Goal: Transaction & Acquisition: Download file/media

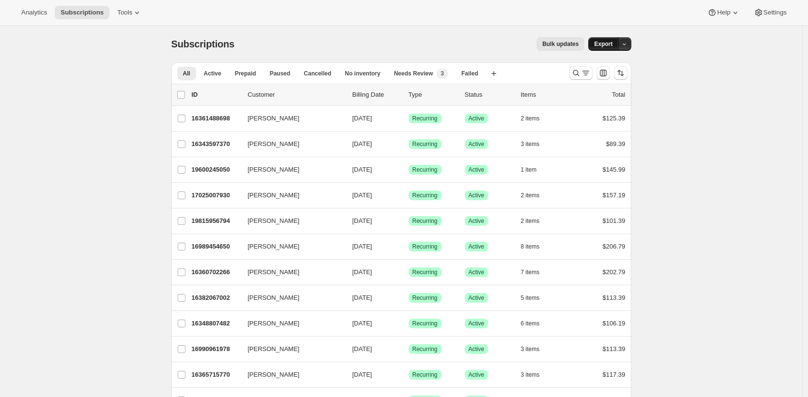
click at [611, 43] on span "Export" at bounding box center [603, 44] width 18 height 8
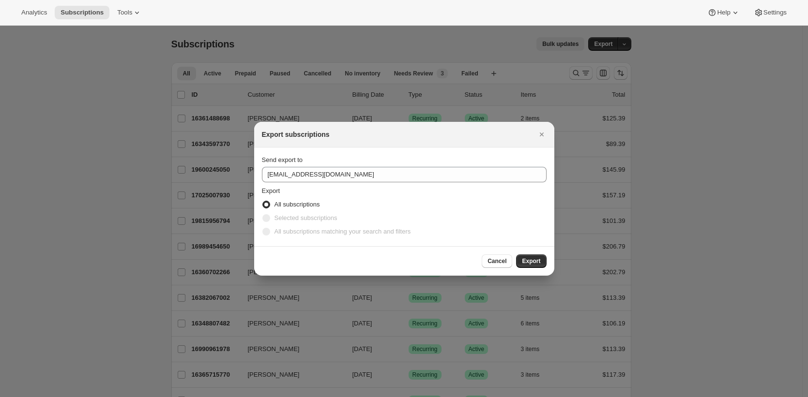
click at [397, 166] on div "Send export to support@joshcellars.com" at bounding box center [404, 168] width 285 height 27
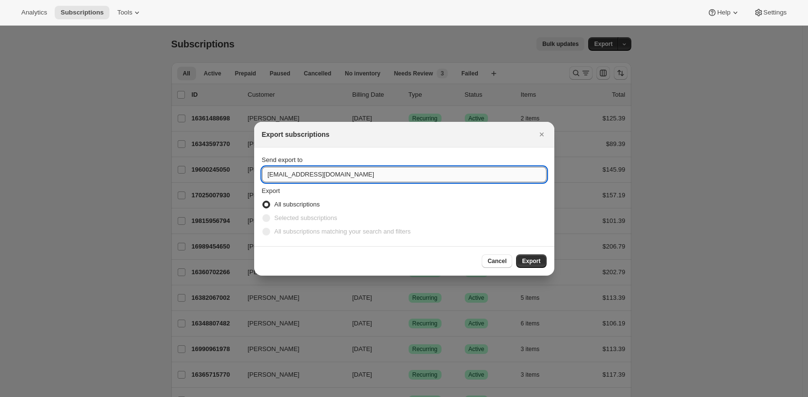
click at [398, 173] on input "support@joshcellars.com" at bounding box center [404, 174] width 285 height 15
type input "brian@awtomic.com"
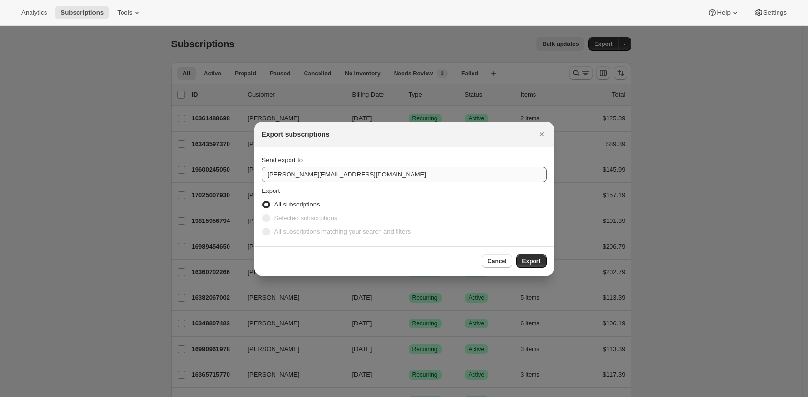
click at [516, 255] on button "Export" at bounding box center [531, 262] width 30 height 14
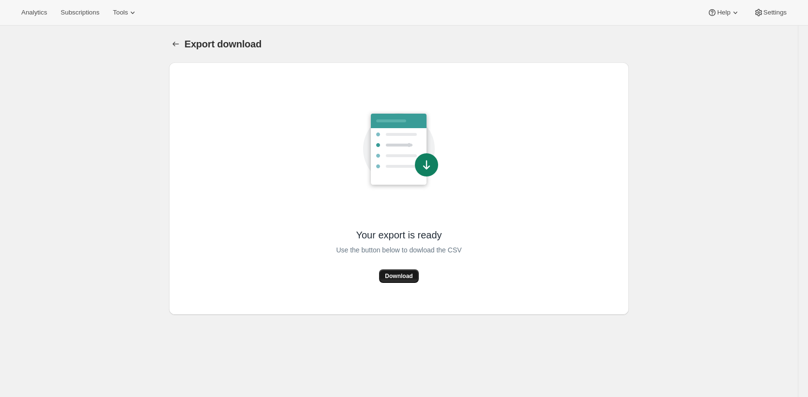
click at [407, 279] on span "Download" at bounding box center [399, 277] width 28 height 8
click at [616, 51] on div "Export download. This page is ready Export download" at bounding box center [399, 44] width 460 height 37
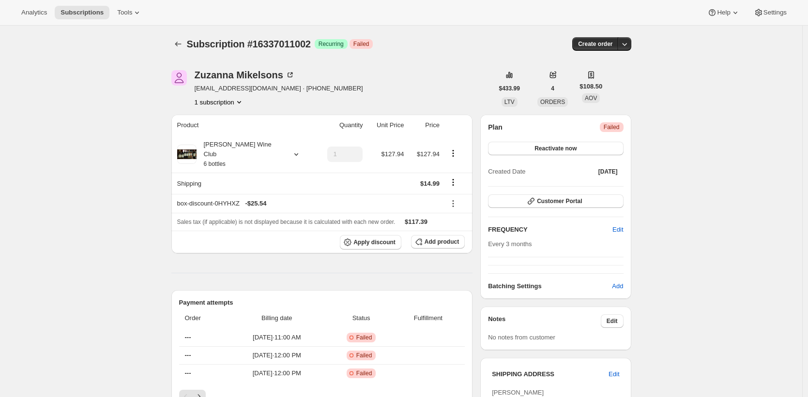
click at [272, 40] on span "Subscription #16337011002" at bounding box center [249, 44] width 124 height 11
copy span "16337011002"
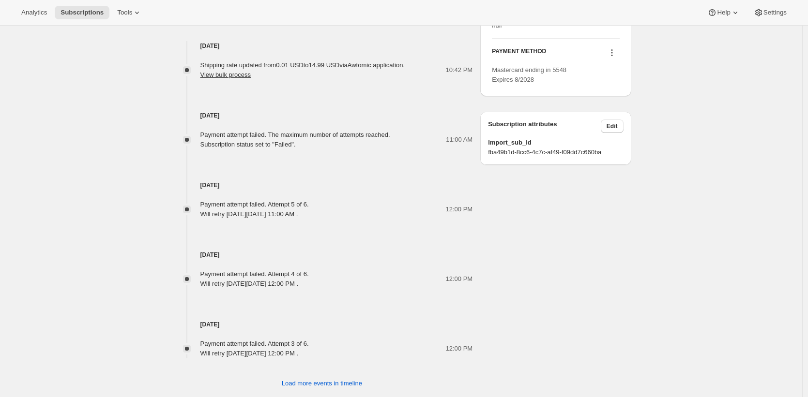
scroll to position [442, 0]
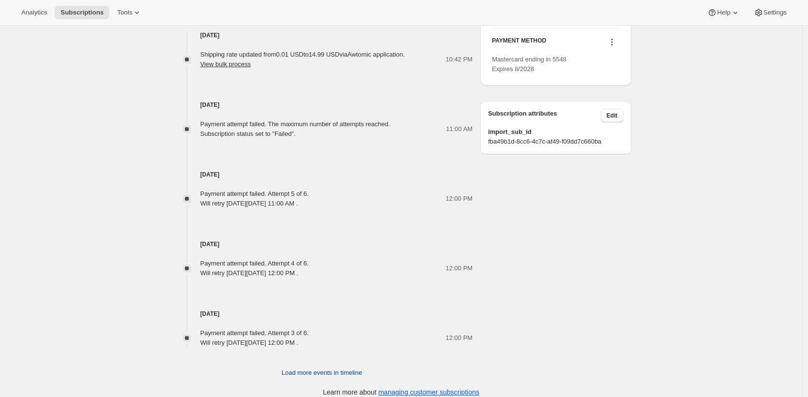
click at [300, 368] on span "Load more events in timeline" at bounding box center [322, 373] width 80 height 10
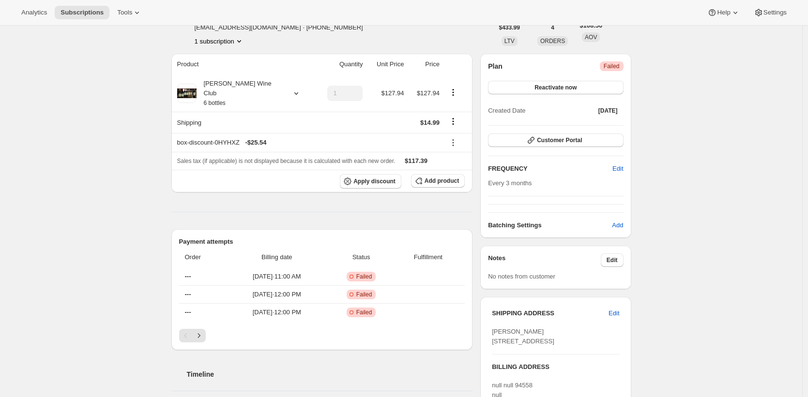
scroll to position [65, 0]
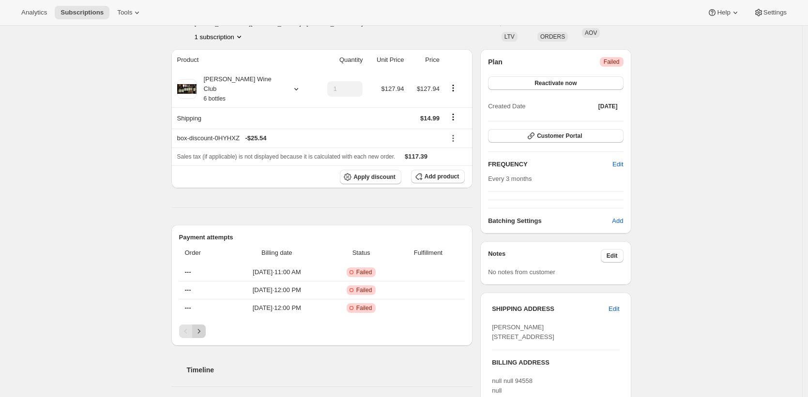
click at [202, 327] on icon "Next" at bounding box center [199, 332] width 10 height 10
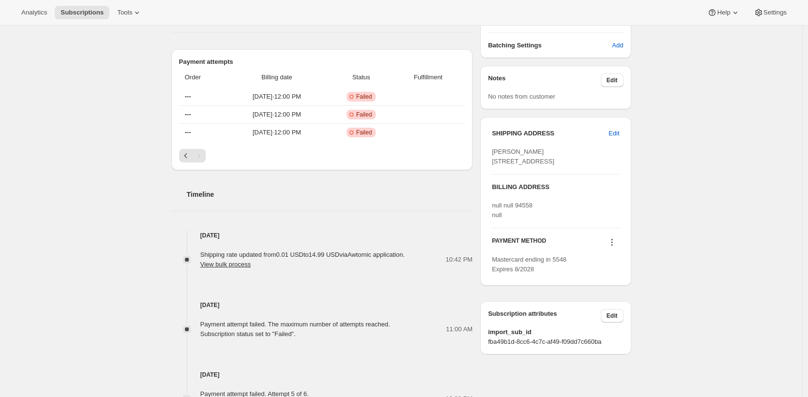
scroll to position [176, 0]
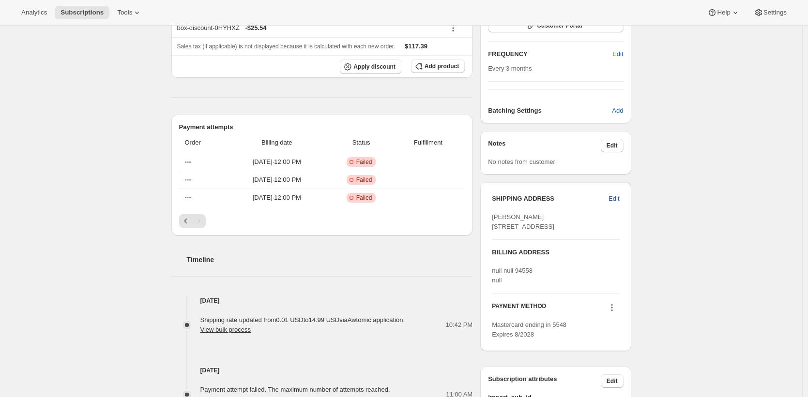
click at [648, 197] on div "Subscription #16337011002. This page is ready Subscription #16337011002 Success…" at bounding box center [401, 346] width 802 height 993
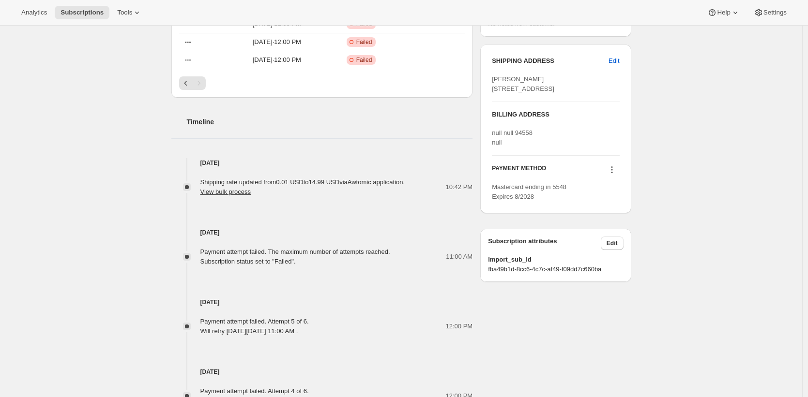
scroll to position [0, 0]
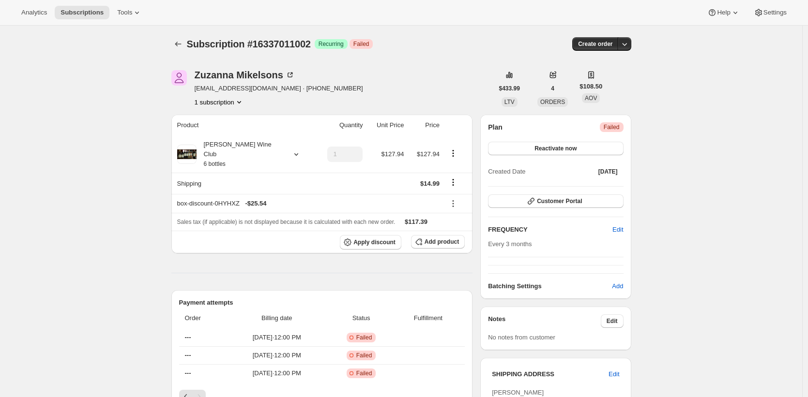
click at [294, 46] on span "Subscription #16337011002" at bounding box center [249, 44] width 124 height 11
copy span "16337011002"
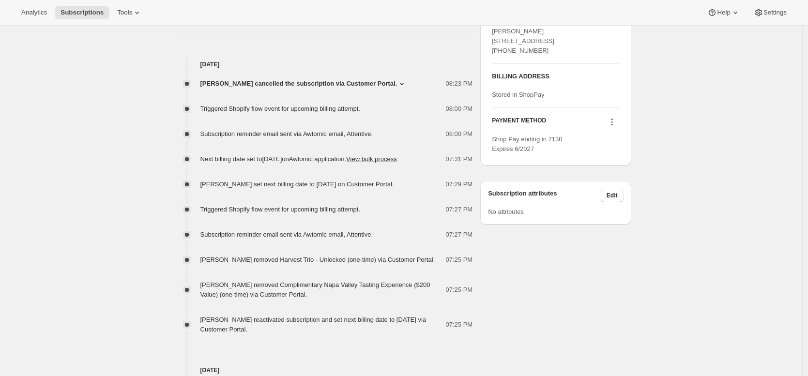
scroll to position [383, 0]
click at [665, 71] on div "Subscription #11037343884. This page is ready Subscription #11037343884 Success…" at bounding box center [401, 161] width 802 height 1038
click at [667, 75] on div "Subscription #11037343884. This page is ready Subscription #11037343884 Success…" at bounding box center [401, 161] width 802 height 1038
click at [776, 16] on button "Settings" at bounding box center [770, 13] width 45 height 14
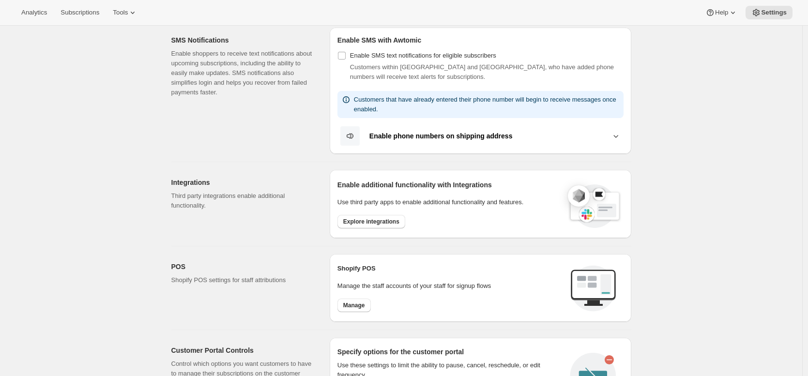
scroll to position [420, 0]
